Goal: Task Accomplishment & Management: Complete application form

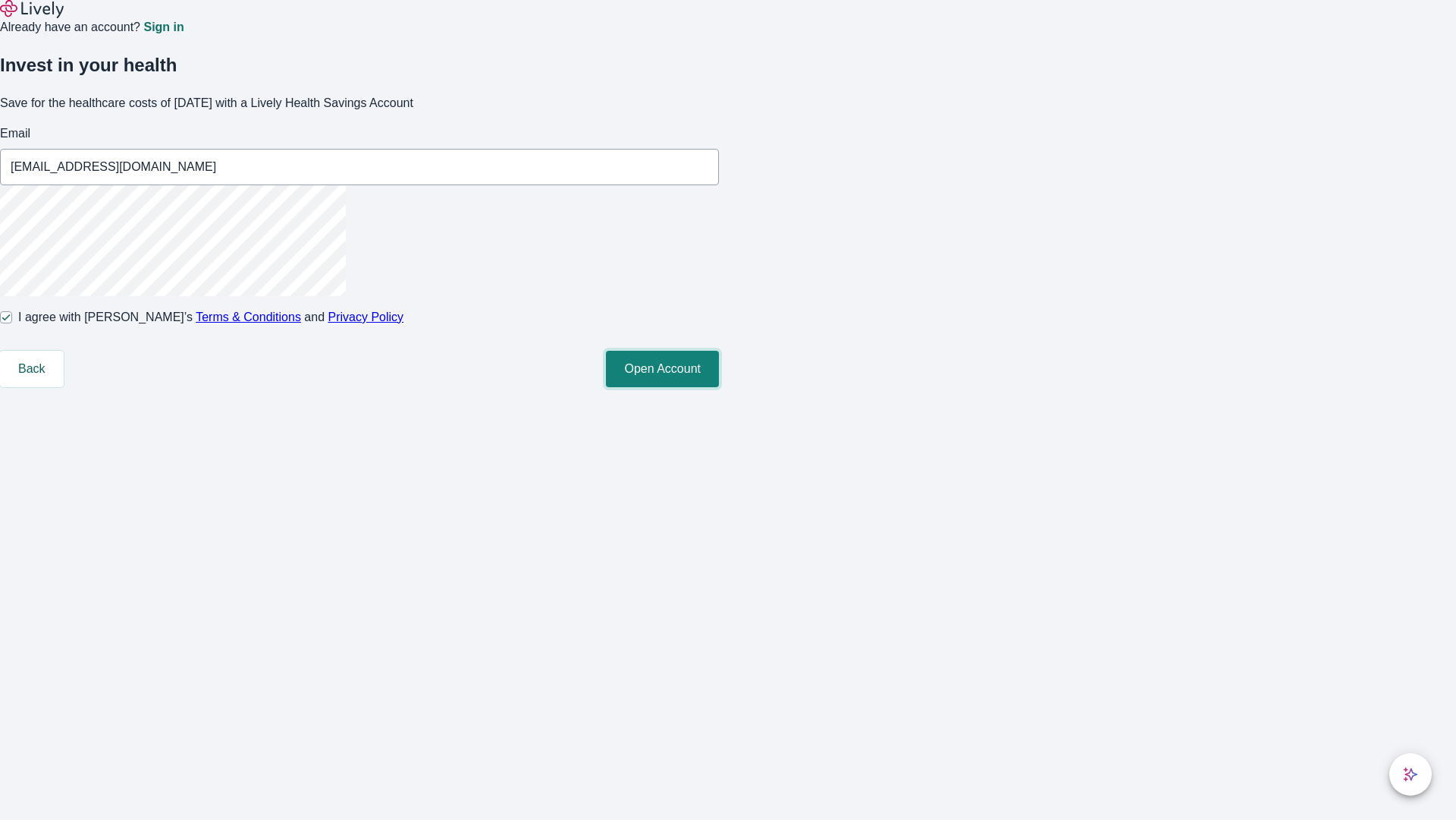
click at [719, 387] on button "Open Account" at bounding box center [662, 369] width 113 height 36
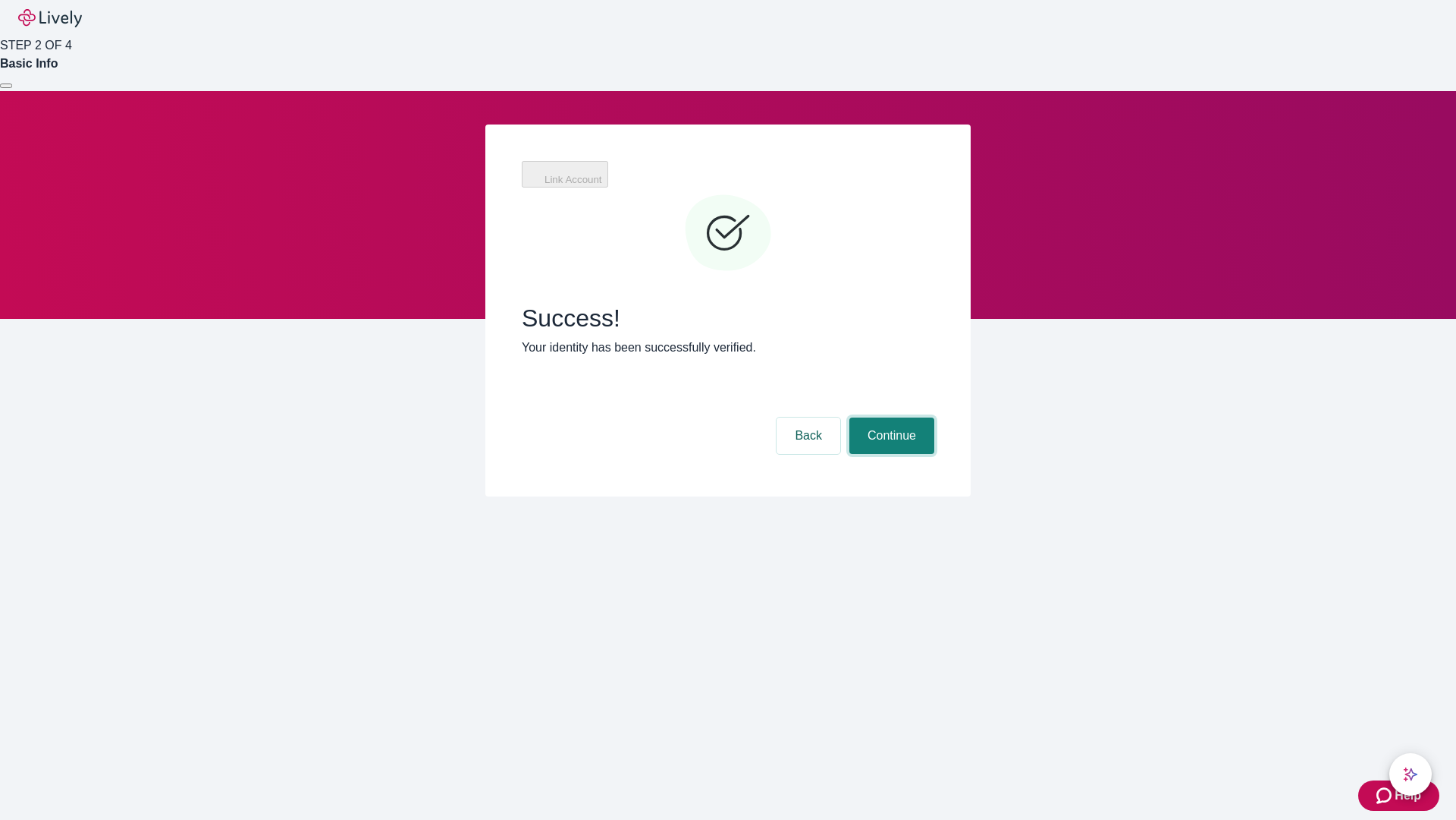
click at [890, 417] on button "Continue" at bounding box center [891, 435] width 85 height 36
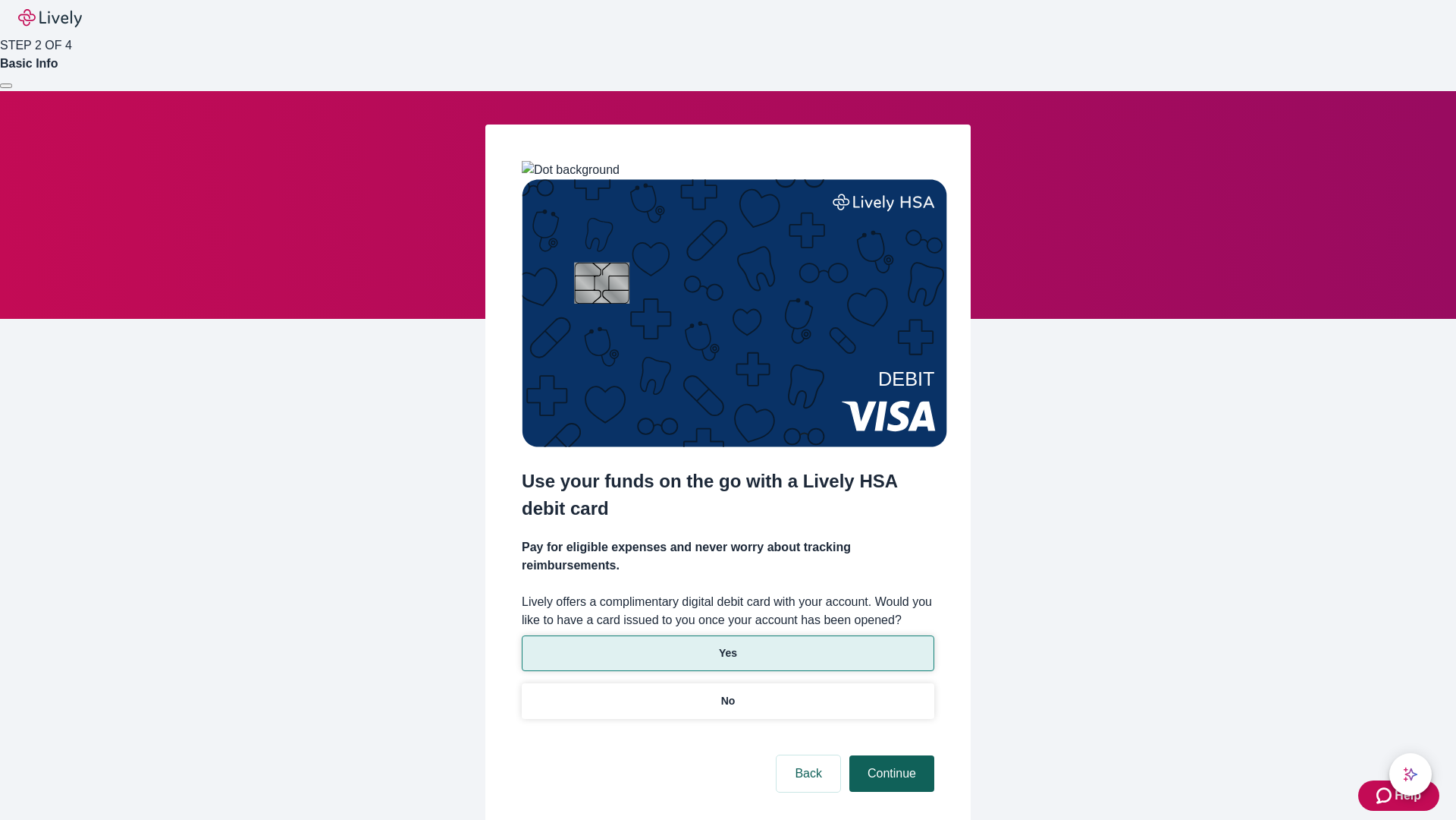
click at [728, 645] on p "Yes" at bounding box center [728, 653] width 18 height 16
click at [890, 755] on button "Continue" at bounding box center [891, 773] width 85 height 36
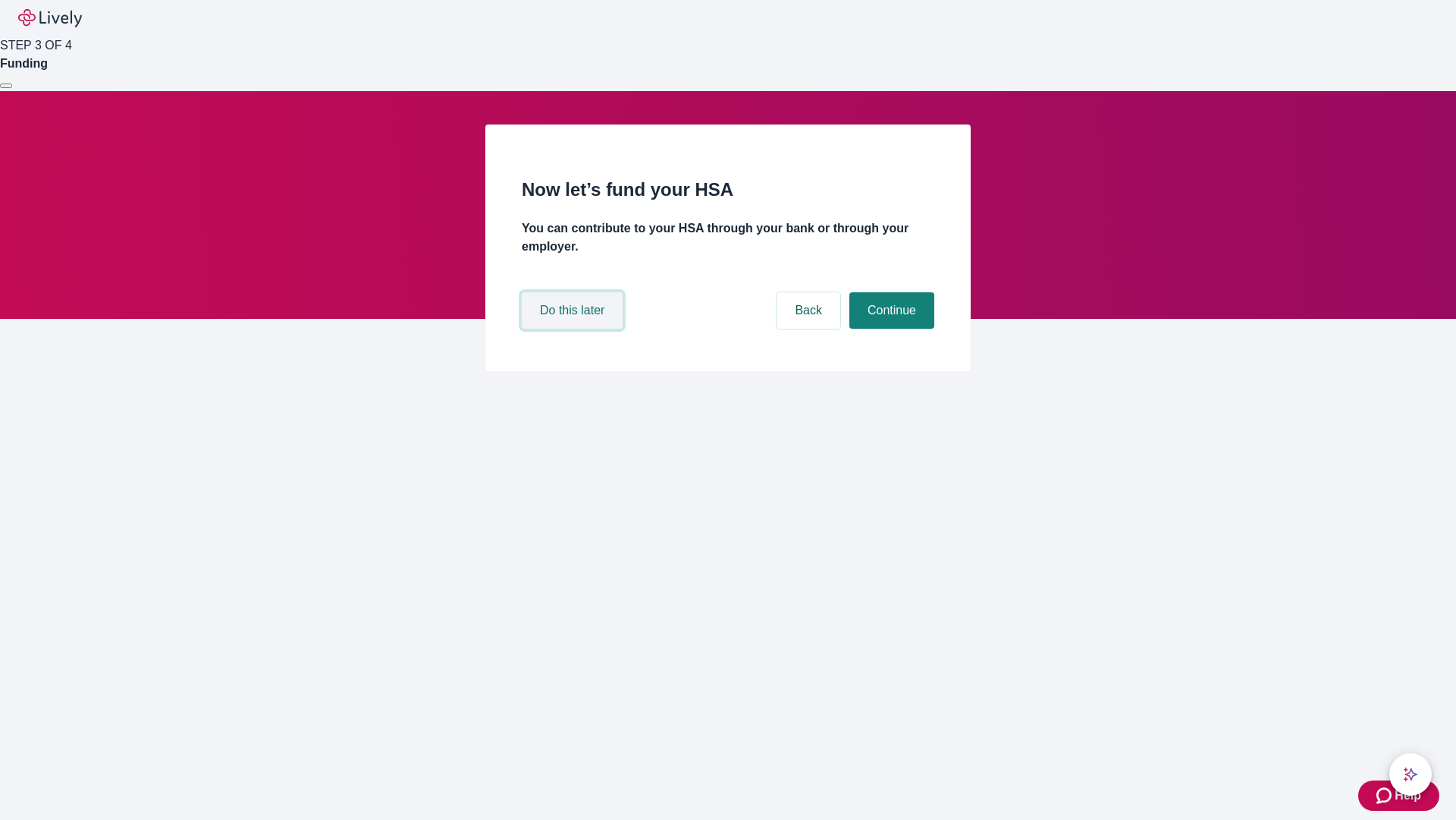
click at [575, 329] on button "Do this later" at bounding box center [572, 310] width 101 height 36
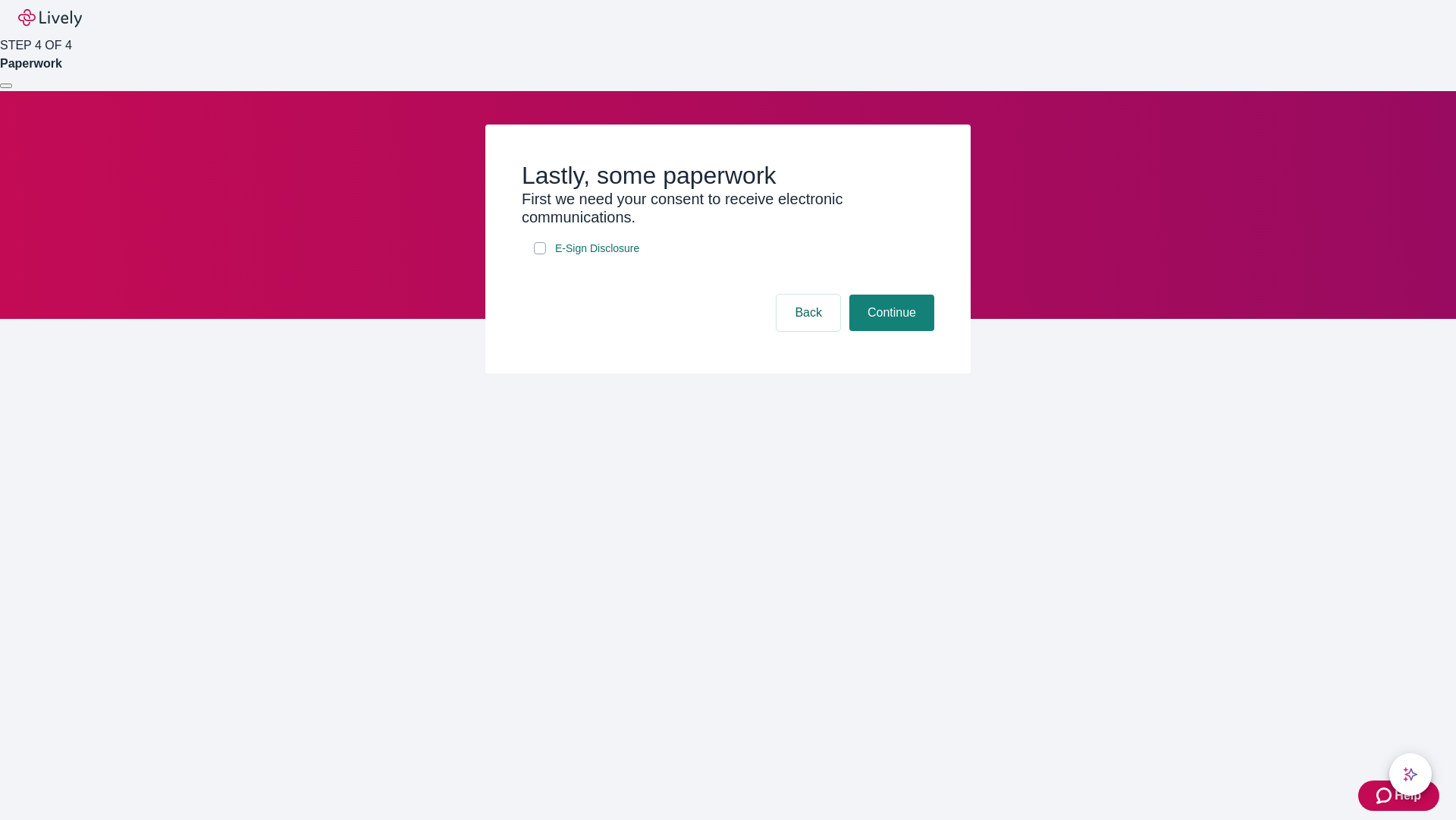
click at [540, 255] on input "E-Sign Disclosure" at bounding box center [539, 248] width 12 height 12
checkbox input "true"
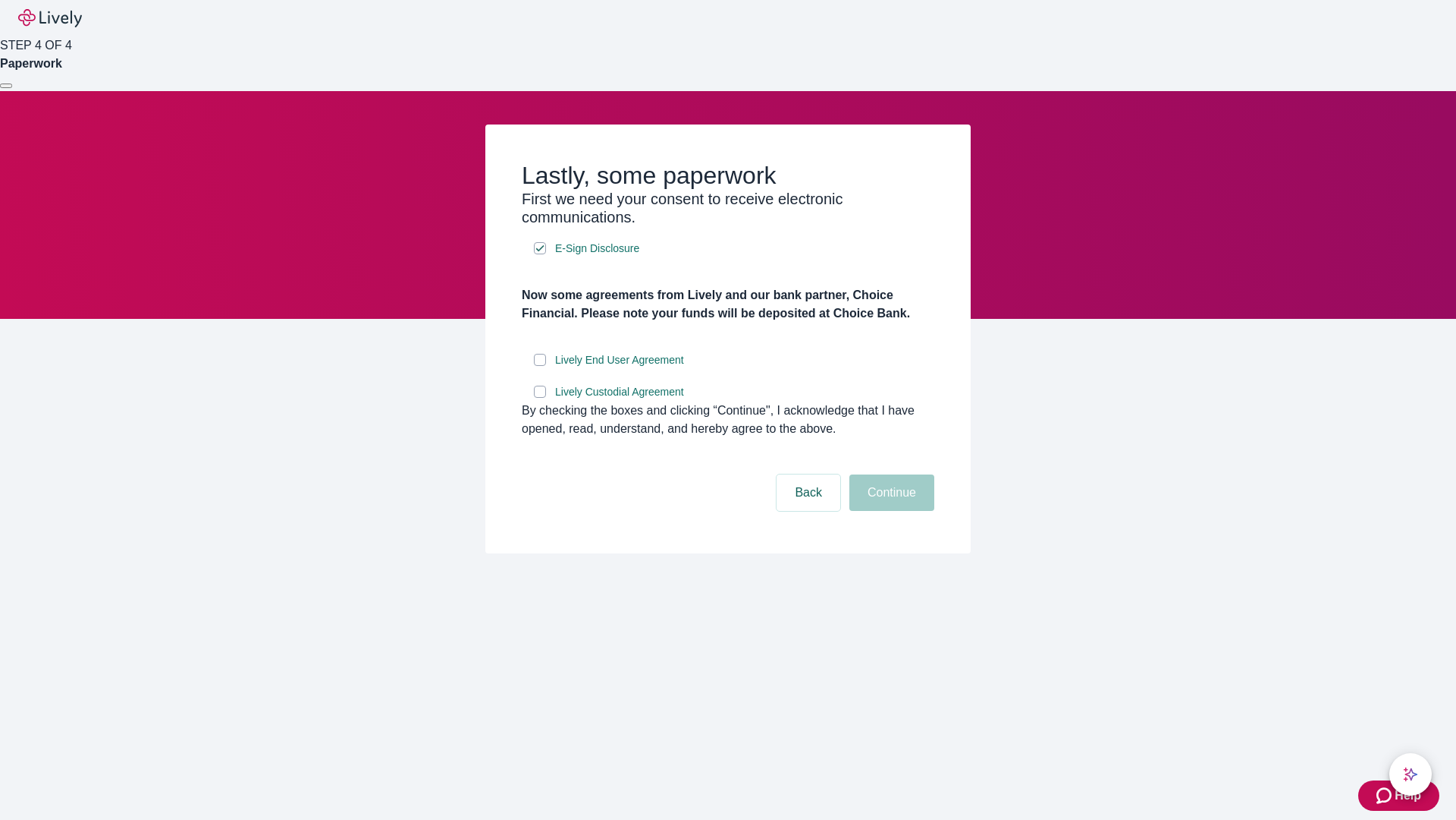
click at [540, 366] on input "Lively End User Agreement" at bounding box center [539, 359] width 12 height 12
checkbox input "true"
click at [540, 397] on input "Lively Custodial Agreement" at bounding box center [539, 391] width 12 height 12
checkbox input "true"
click at [890, 510] on button "Continue" at bounding box center [891, 492] width 85 height 36
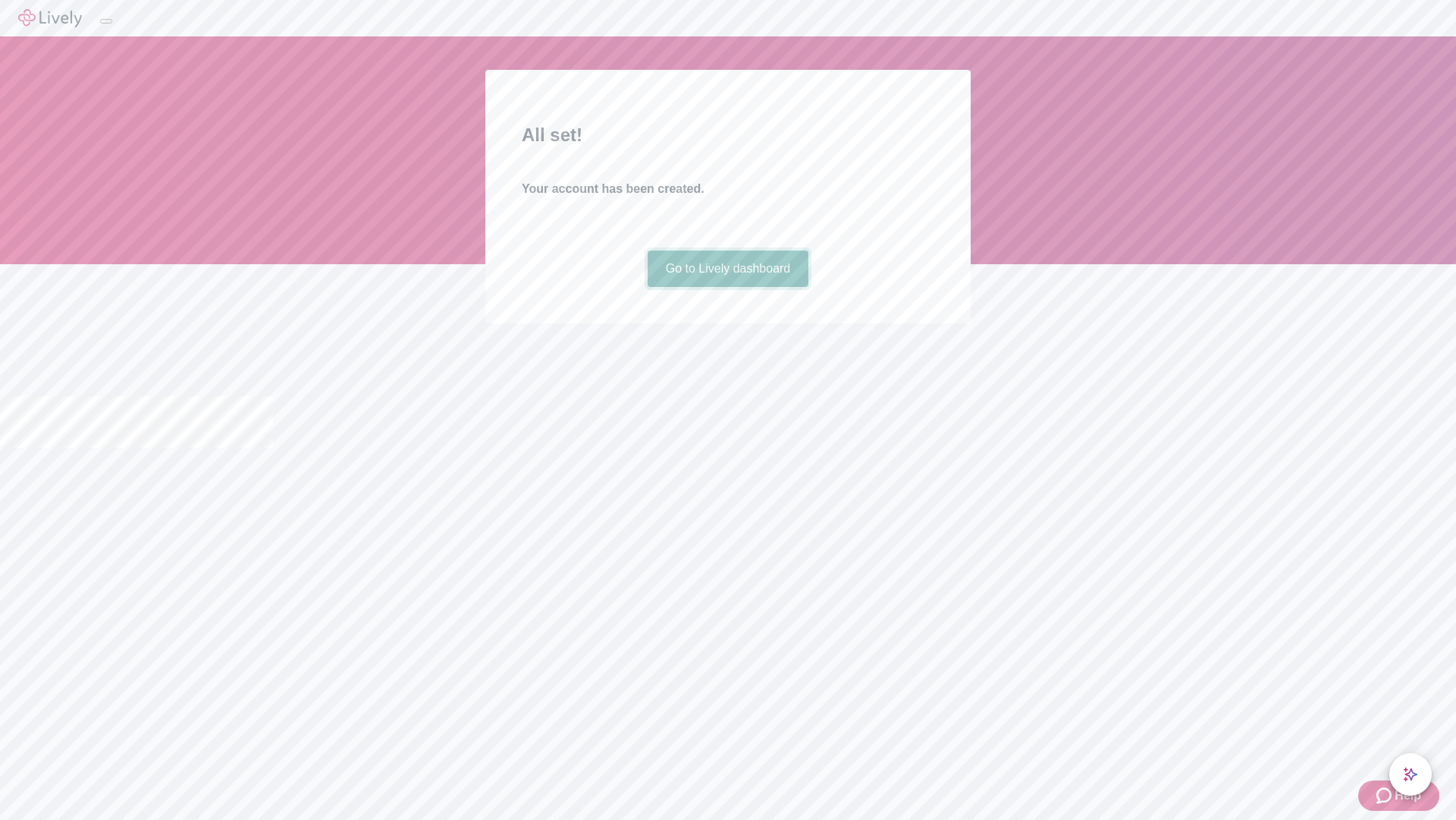
click at [728, 287] on link "Go to Lively dashboard" at bounding box center [728, 269] width 161 height 36
